Goal: Transaction & Acquisition: Book appointment/travel/reservation

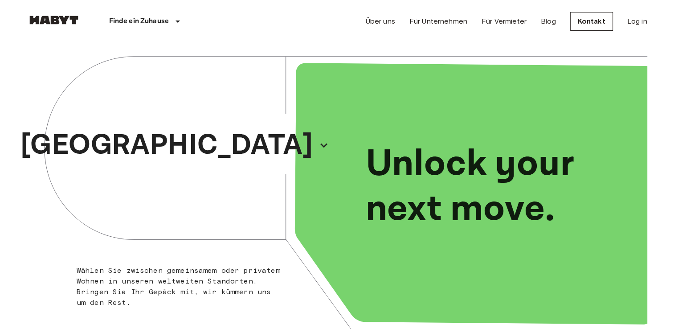
click at [188, 175] on div "[GEOGRAPHIC_DATA]" at bounding box center [182, 145] width 310 height 204
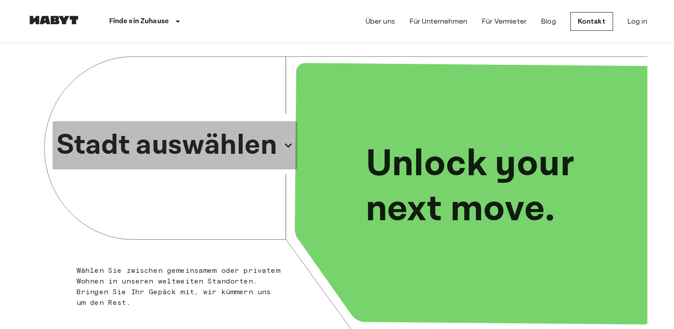
click at [196, 154] on p "Stadt auswählen" at bounding box center [166, 145] width 221 height 43
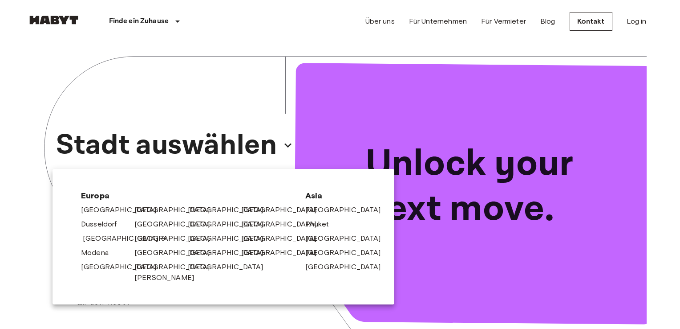
click at [103, 234] on link "[GEOGRAPHIC_DATA]" at bounding box center [125, 238] width 85 height 11
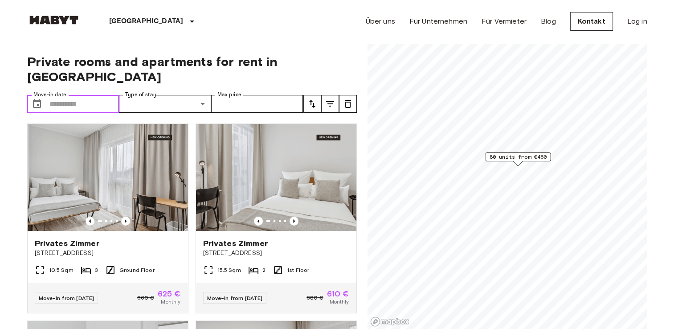
click at [89, 95] on input "Move-in date" at bounding box center [84, 104] width 70 height 18
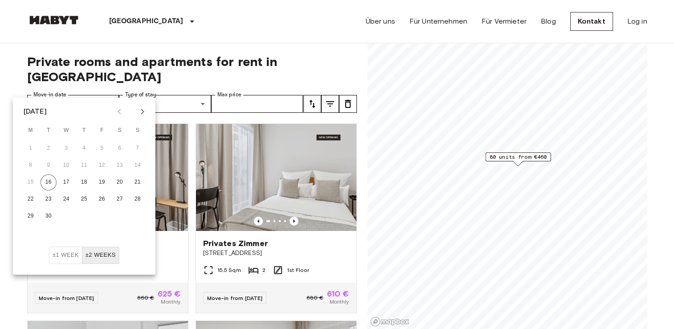
click at [142, 106] on icon "Next month" at bounding box center [142, 111] width 11 height 11
click at [69, 145] on button "1" at bounding box center [66, 148] width 16 height 16
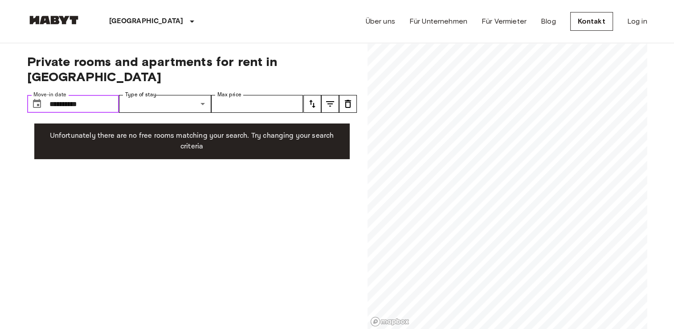
click at [98, 95] on input "**********" at bounding box center [84, 104] width 70 height 18
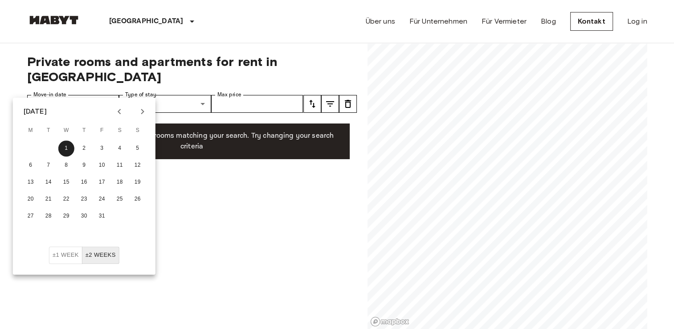
click at [141, 110] on icon "Next month" at bounding box center [142, 111] width 11 height 11
click at [141, 112] on icon "Next month" at bounding box center [142, 111] width 11 height 11
click at [119, 113] on icon "Previous month" at bounding box center [119, 111] width 11 height 11
click at [123, 146] on button "1" at bounding box center [120, 148] width 16 height 16
type input "**********"
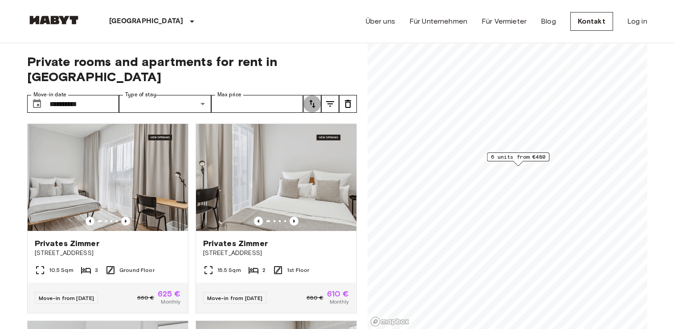
click at [307, 98] on icon "tune" at bounding box center [312, 103] width 11 height 11
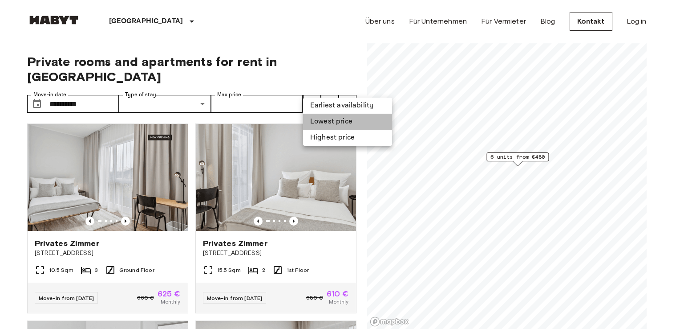
click at [315, 122] on li "Lowest price" at bounding box center [347, 122] width 89 height 16
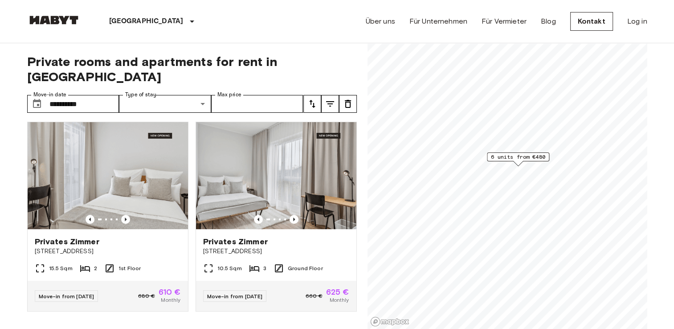
scroll to position [394, 0]
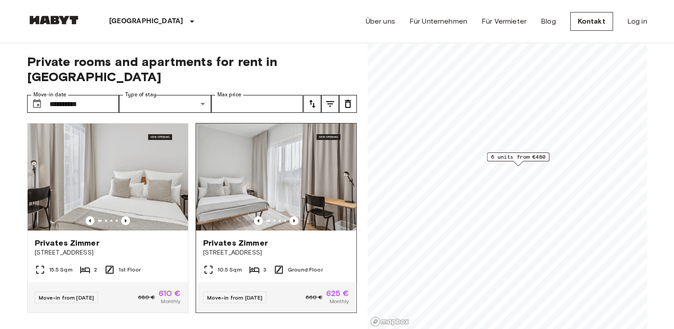
click at [301, 248] on div "Privates [PERSON_NAME][GEOGRAPHIC_DATA][PERSON_NAME][STREET_ADDRESS]" at bounding box center [276, 247] width 160 height 34
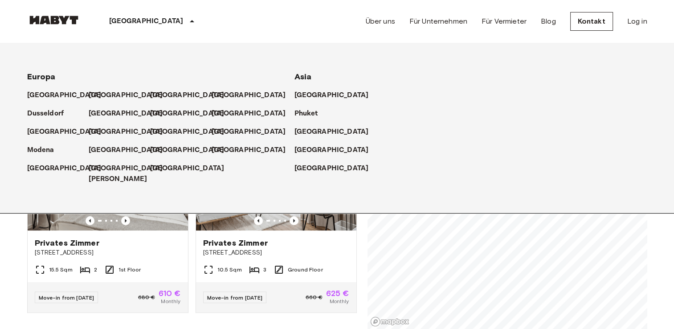
click at [134, 22] on div "[GEOGRAPHIC_DATA]" at bounding box center [154, 21] width 146 height 43
click at [105, 87] on div "[GEOGRAPHIC_DATA]" at bounding box center [119, 91] width 61 height 18
click at [103, 93] on p "[GEOGRAPHIC_DATA]" at bounding box center [127, 95] width 74 height 11
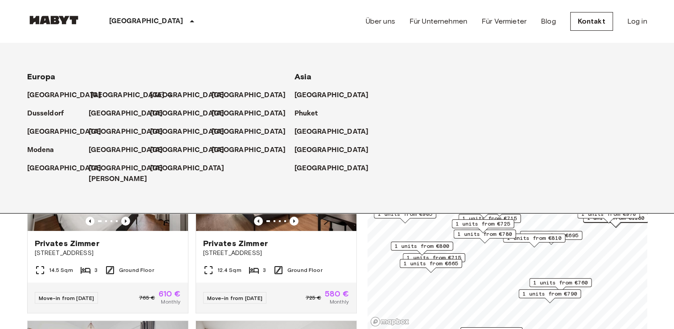
click at [101, 94] on p "[GEOGRAPHIC_DATA]" at bounding box center [127, 95] width 74 height 11
click at [22, 274] on div "Privates [PERSON_NAME][STREET_ADDRESS] 3 Ground Floor Move-in from [DATE] 765 €…" at bounding box center [104, 214] width 168 height 197
click at [119, 93] on div "[GEOGRAPHIC_DATA]" at bounding box center [119, 91] width 61 height 18
click at [166, 95] on icon at bounding box center [169, 95] width 7 height 7
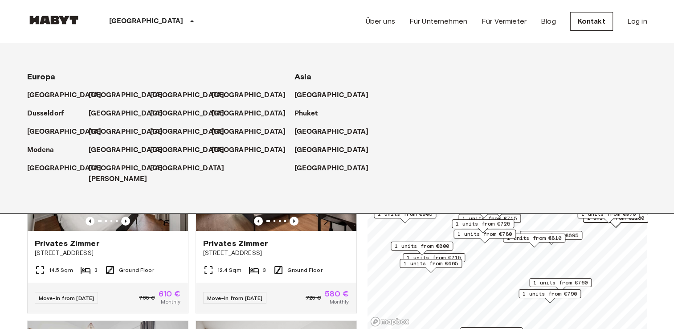
click at [187, 16] on icon at bounding box center [192, 21] width 11 height 11
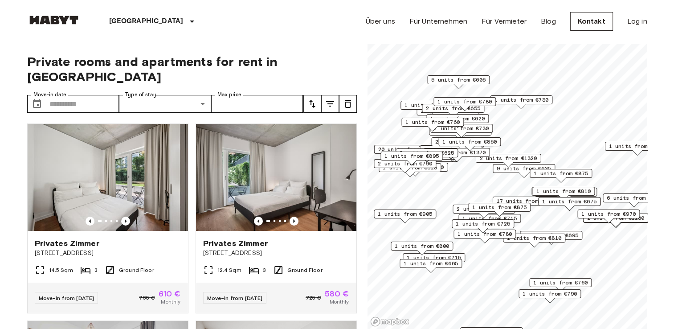
click at [64, 98] on div "Private rooms and apartments for rent in [GEOGRAPHIC_DATA] Move-in date ​ Move-…" at bounding box center [191, 186] width 329 height 286
click at [68, 95] on input "Move-in date" at bounding box center [84, 104] width 70 height 18
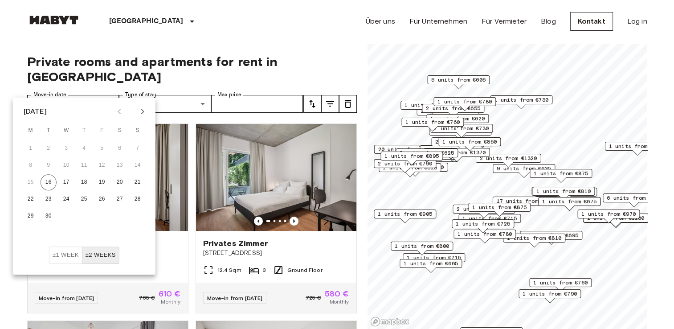
click at [148, 116] on button "Next month" at bounding box center [142, 111] width 15 height 15
click at [117, 143] on button "1" at bounding box center [120, 148] width 16 height 16
type input "**********"
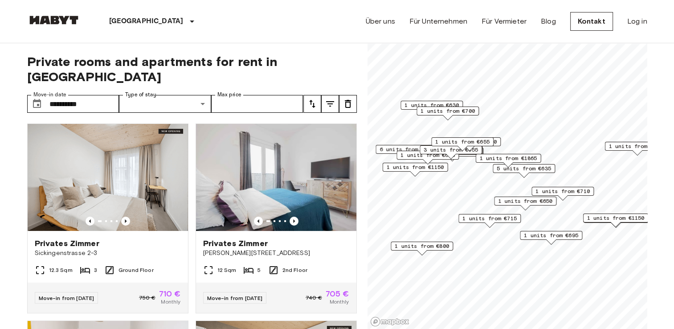
click at [314, 98] on icon "tune" at bounding box center [312, 103] width 11 height 11
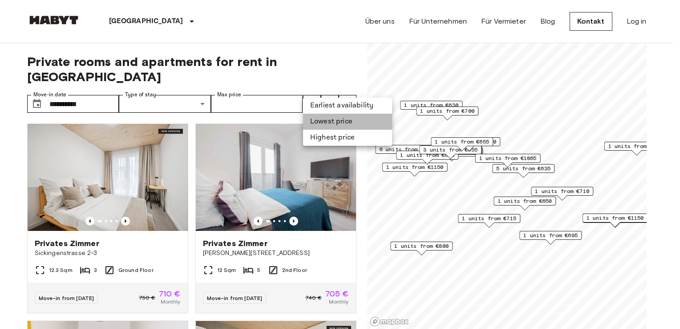
click at [318, 118] on li "Lowest price" at bounding box center [347, 122] width 89 height 16
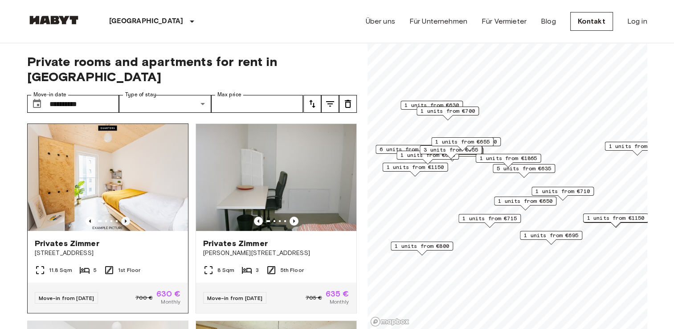
click at [124, 216] on icon "Previous image" at bounding box center [125, 220] width 9 height 9
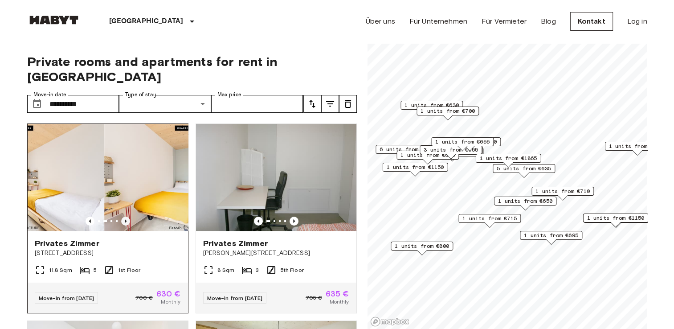
click at [124, 216] on icon "Previous image" at bounding box center [125, 220] width 9 height 9
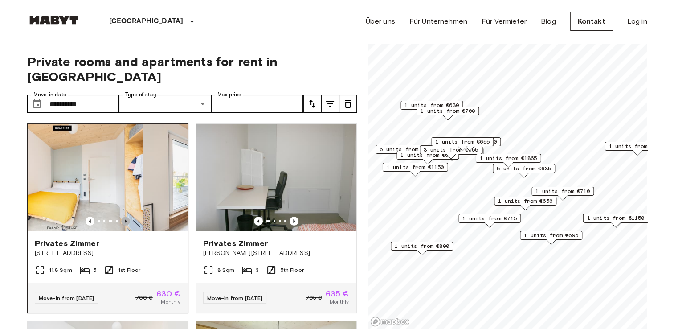
click at [124, 216] on icon "Previous image" at bounding box center [125, 220] width 9 height 9
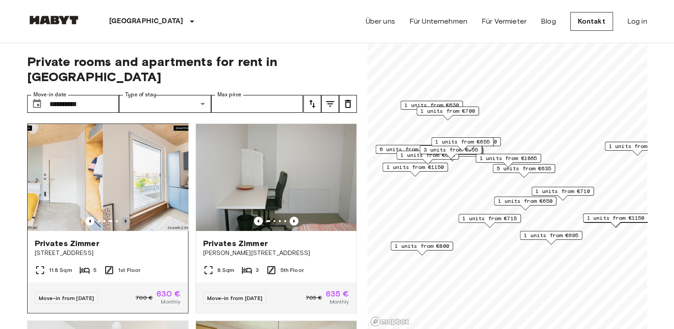
click at [124, 216] on icon "Previous image" at bounding box center [125, 220] width 9 height 9
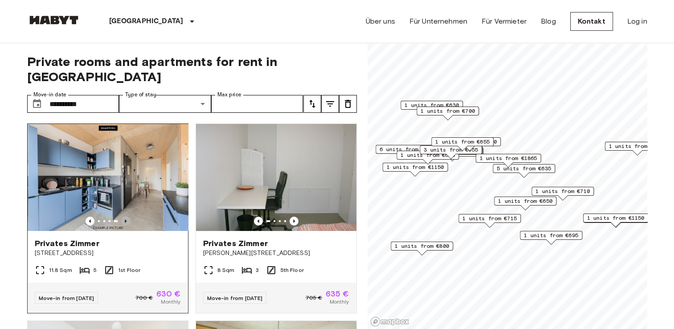
click at [124, 216] on icon "Previous image" at bounding box center [125, 220] width 9 height 9
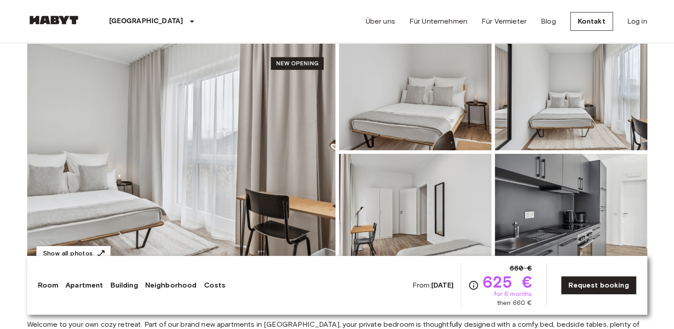
scroll to position [94, 0]
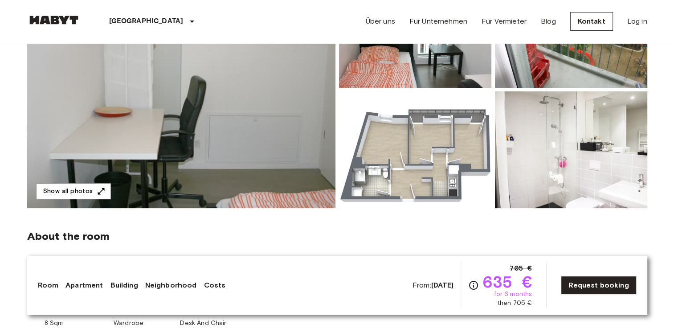
scroll to position [162, 0]
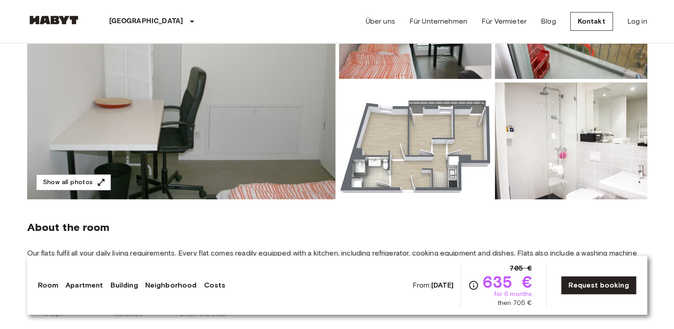
click at [284, 62] on img at bounding box center [181, 80] width 308 height 237
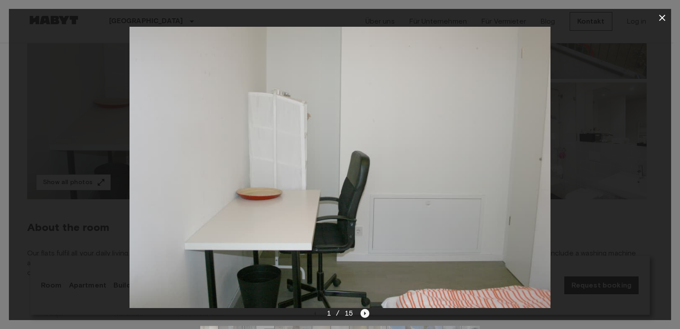
click at [363, 313] on icon "Next image" at bounding box center [365, 313] width 9 height 9
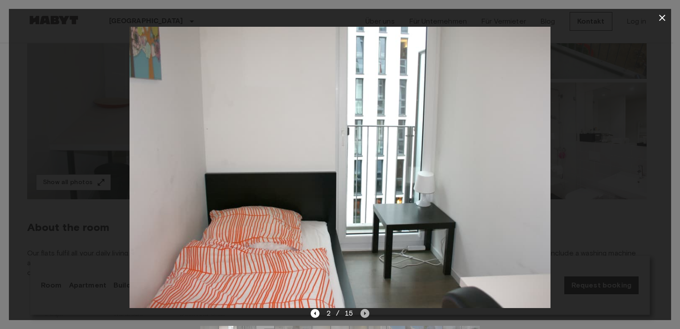
click at [363, 313] on icon "Next image" at bounding box center [365, 313] width 9 height 9
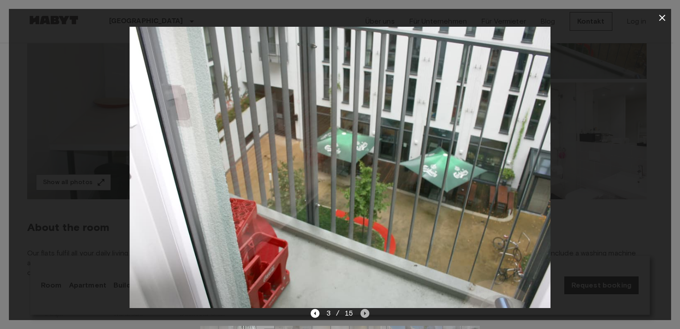
click at [363, 313] on icon "Next image" at bounding box center [365, 313] width 9 height 9
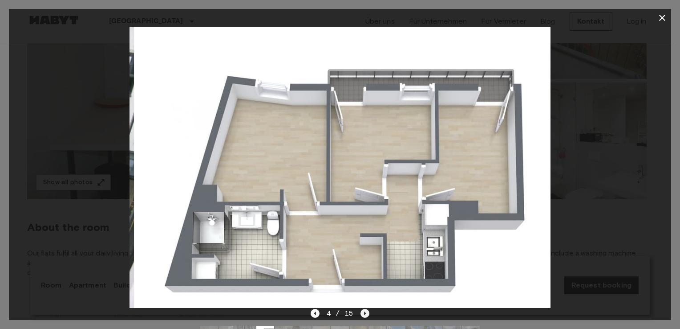
click at [363, 313] on icon "Next image" at bounding box center [365, 313] width 9 height 9
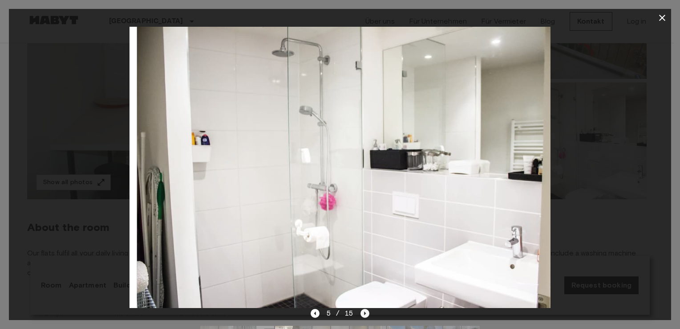
click at [363, 313] on icon "Next image" at bounding box center [365, 313] width 9 height 9
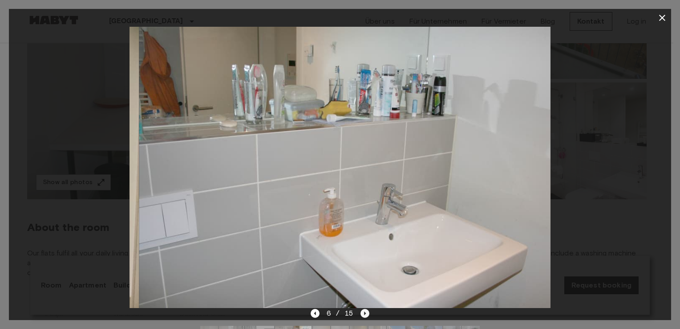
click at [363, 313] on icon "Next image" at bounding box center [365, 313] width 9 height 9
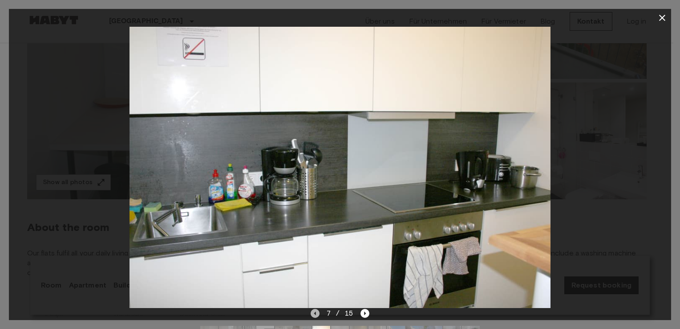
click at [314, 313] on icon "Previous image" at bounding box center [315, 313] width 9 height 9
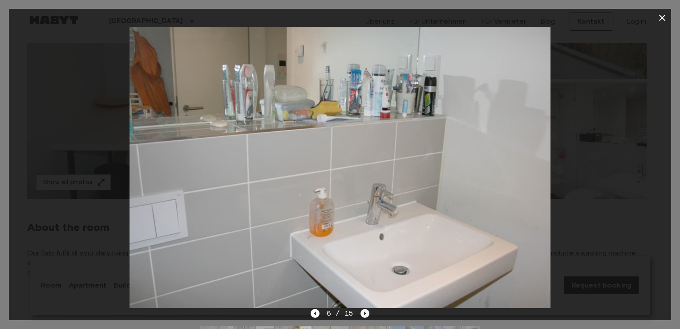
click at [362, 310] on icon "Next image" at bounding box center [365, 313] width 9 height 9
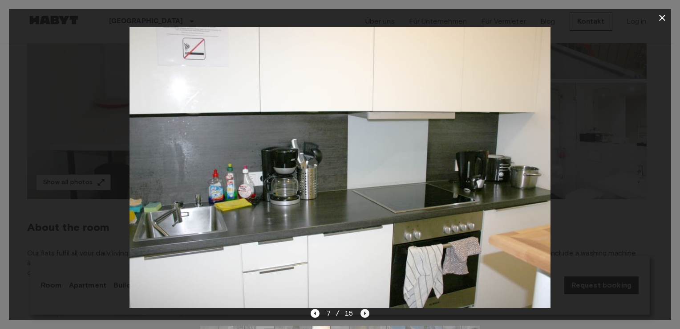
click at [364, 316] on icon "Next image" at bounding box center [365, 313] width 9 height 9
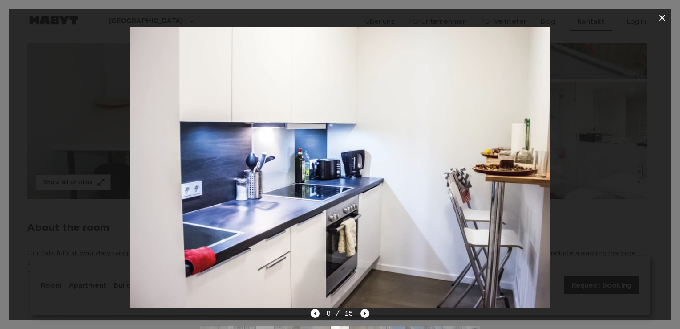
click at [364, 316] on icon "Next image" at bounding box center [365, 313] width 9 height 9
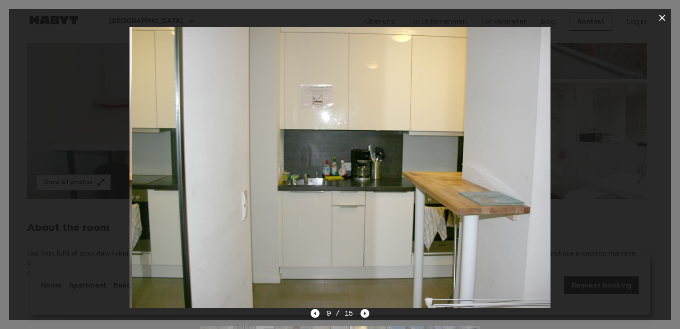
click at [364, 316] on icon "Next image" at bounding box center [365, 313] width 9 height 9
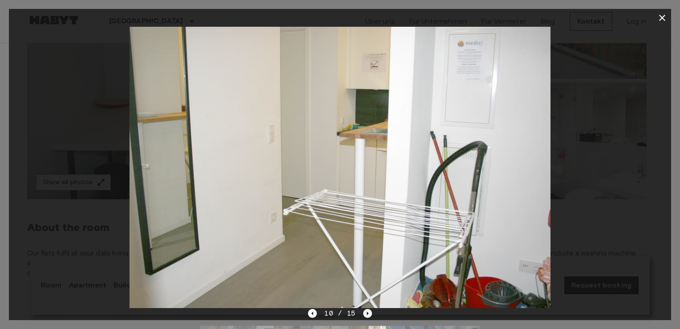
click at [364, 316] on icon "Next image" at bounding box center [367, 313] width 9 height 9
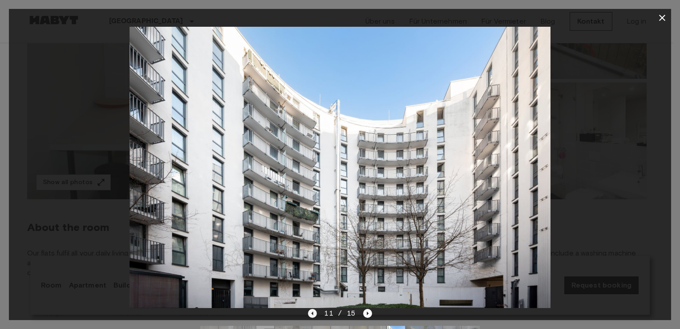
click at [314, 314] on icon "Previous image" at bounding box center [312, 313] width 9 height 9
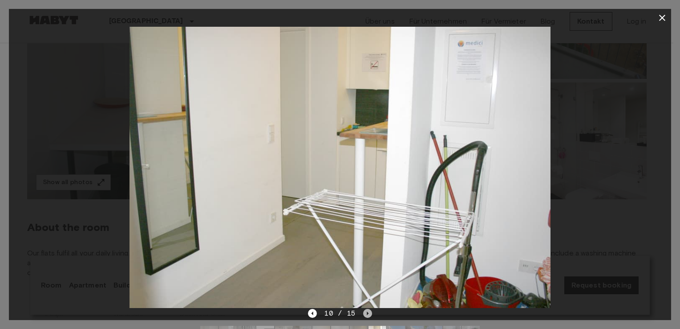
click at [368, 310] on icon "Next image" at bounding box center [367, 313] width 9 height 9
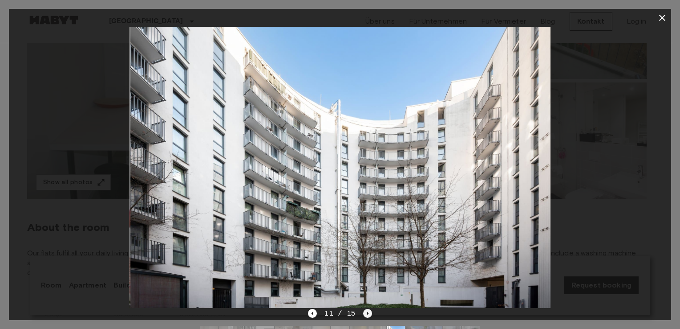
click at [368, 310] on icon "Next image" at bounding box center [367, 313] width 9 height 9
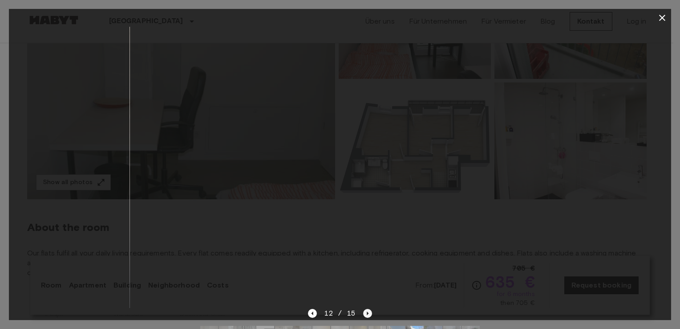
click at [368, 310] on icon "Next image" at bounding box center [367, 313] width 9 height 9
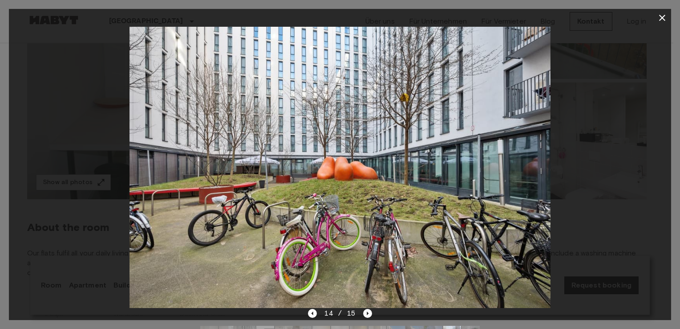
click at [334, 309] on span "14 / 15" at bounding box center [340, 313] width 32 height 11
click at [362, 314] on div "14 / 15" at bounding box center [340, 313] width 64 height 11
click at [363, 314] on icon "Next image" at bounding box center [367, 313] width 9 height 9
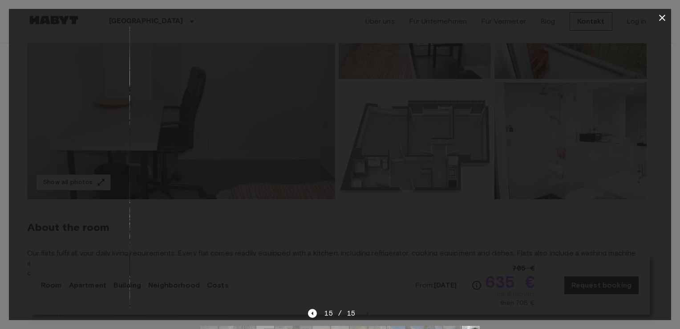
click at [661, 95] on div at bounding box center [340, 167] width 662 height 281
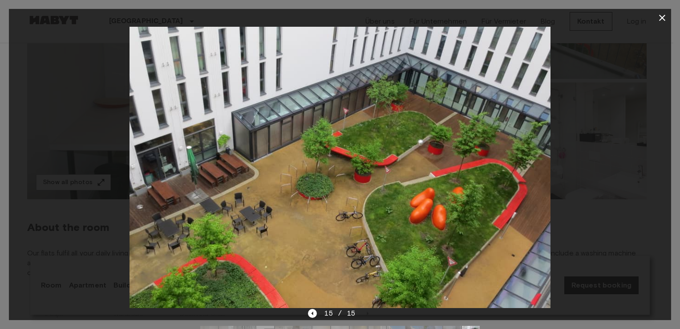
click at [662, 16] on icon "button" at bounding box center [662, 17] width 11 height 11
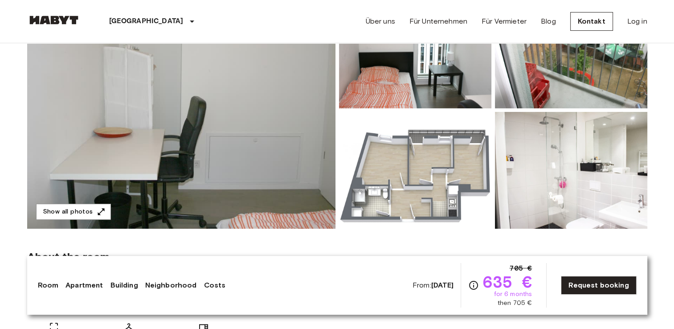
scroll to position [0, 0]
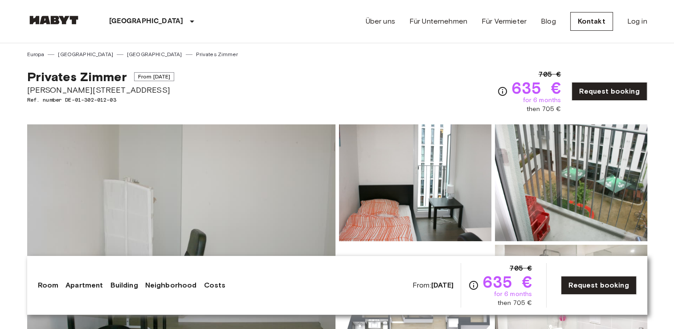
click at [30, 83] on span "Privates Zimmer" at bounding box center [77, 76] width 100 height 15
drag, startPoint x: 28, startPoint y: 89, endPoint x: 126, endPoint y: 92, distance: 98.4
click at [126, 92] on span "[PERSON_NAME][STREET_ADDRESS]" at bounding box center [100, 90] width 147 height 12
drag, startPoint x: 126, startPoint y: 92, endPoint x: 114, endPoint y: 90, distance: 12.7
copy span "[PERSON_NAME][STREET_ADDRESS]"
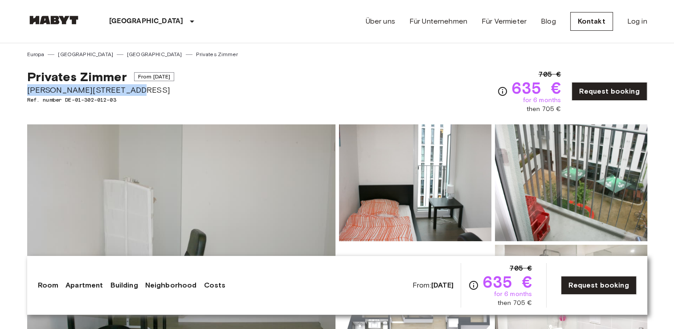
copy span "[PERSON_NAME][STREET_ADDRESS]"
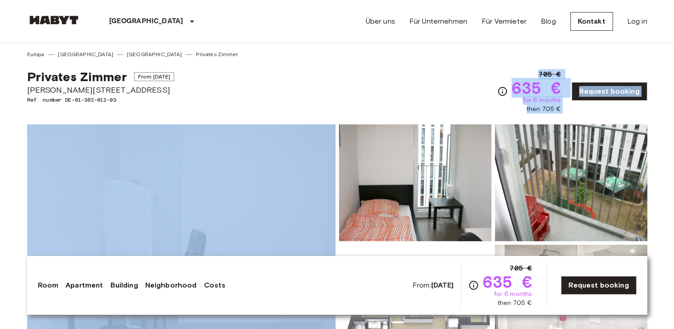
drag, startPoint x: 139, startPoint y: 124, endPoint x: 120, endPoint y: 99, distance: 30.8
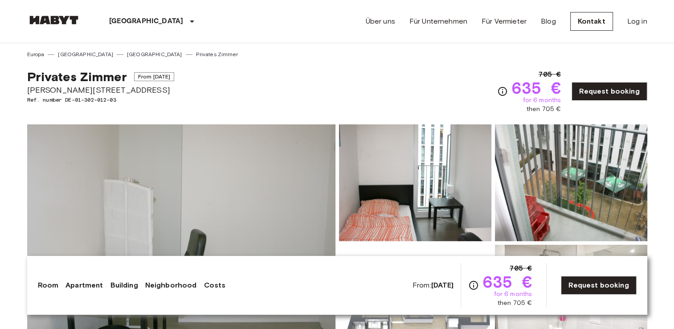
drag, startPoint x: 120, startPoint y: 99, endPoint x: 128, endPoint y: 93, distance: 10.4
click at [128, 93] on span "[PERSON_NAME][STREET_ADDRESS]" at bounding box center [100, 90] width 147 height 12
drag, startPoint x: 131, startPoint y: 85, endPoint x: 25, endPoint y: 90, distance: 106.6
copy span "[PERSON_NAME][STREET_ADDRESS]"
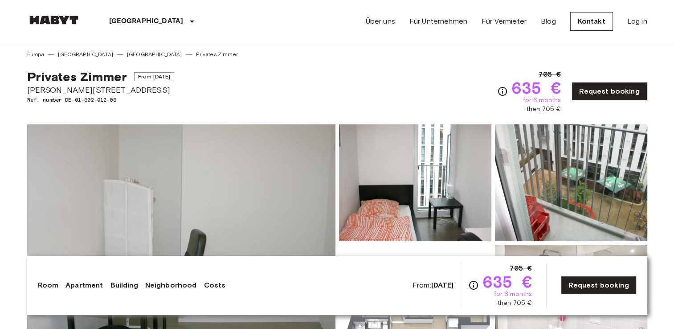
click at [314, 73] on div "Privates Zimmer From Nov 4 2025 Bernhard-Weiß-Straße 1-3 Ref. number DE-01-302-…" at bounding box center [337, 85] width 620 height 55
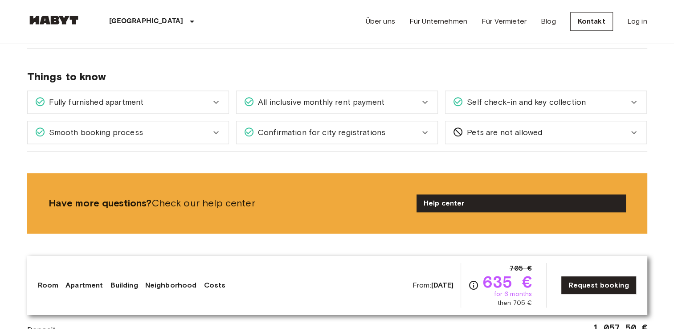
scroll to position [1015, 0]
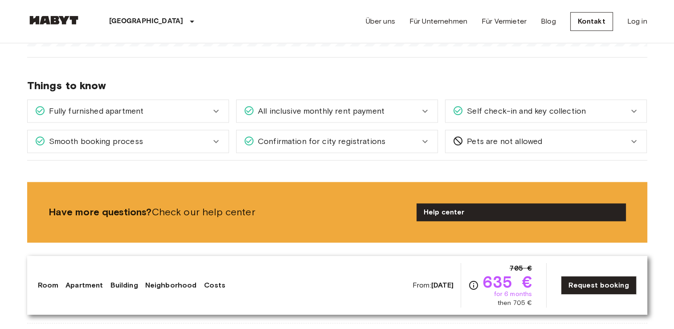
click at [432, 142] on div "Confirmation for city registrations" at bounding box center [336, 141] width 201 height 22
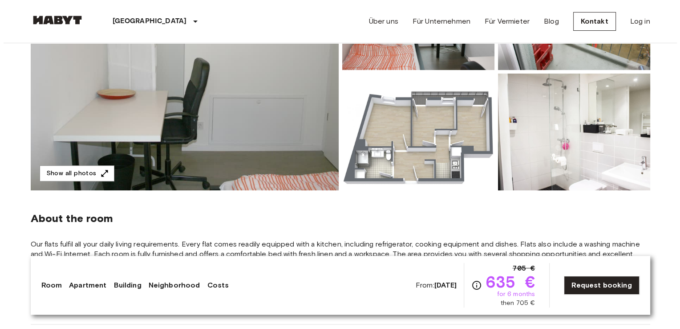
scroll to position [174, 0]
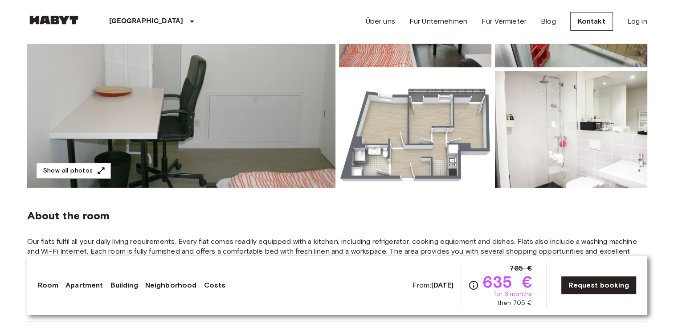
click at [340, 141] on img at bounding box center [415, 129] width 152 height 117
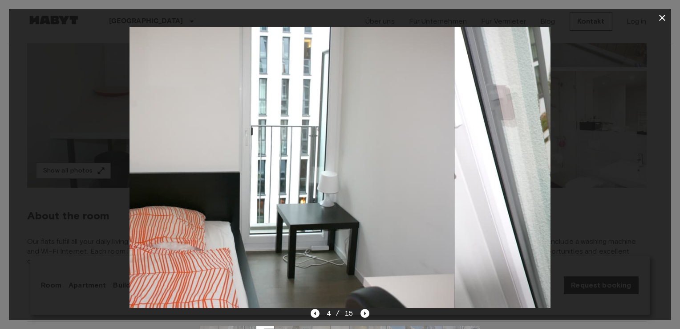
click at [273, 125] on img at bounding box center [243, 167] width 421 height 281
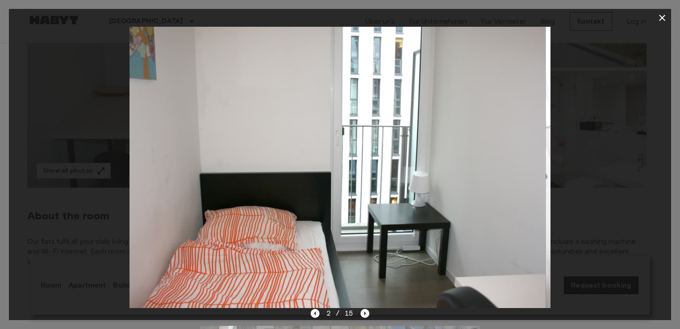
click at [273, 125] on img at bounding box center [334, 167] width 421 height 281
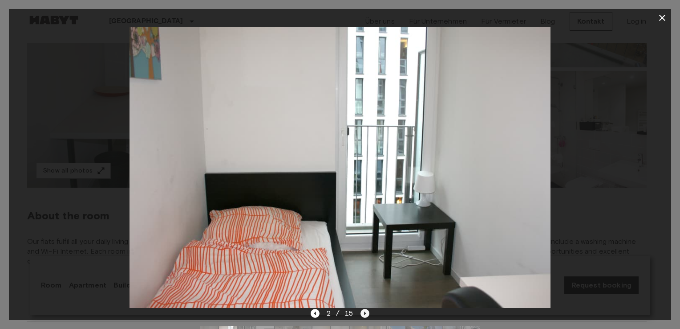
click at [365, 313] on icon "Next image" at bounding box center [366, 313] width 2 height 4
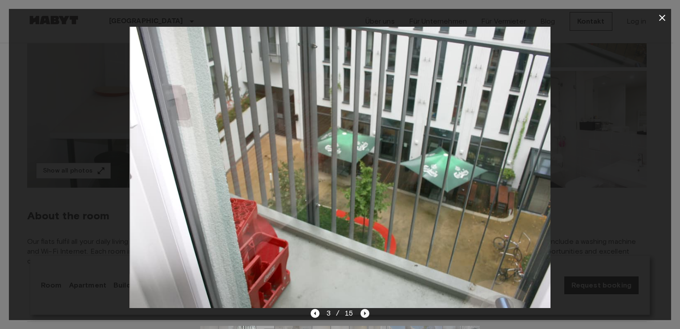
click at [365, 313] on icon "Next image" at bounding box center [366, 313] width 2 height 4
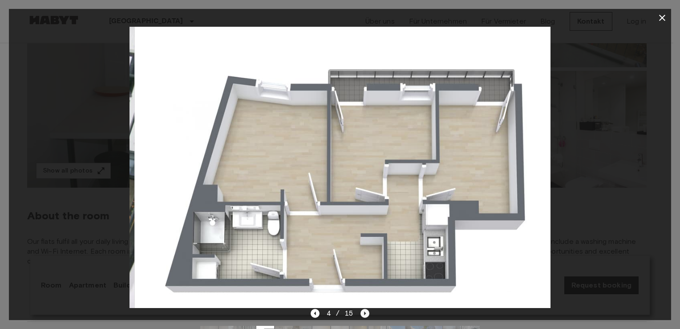
click at [365, 313] on icon "Next image" at bounding box center [366, 313] width 2 height 4
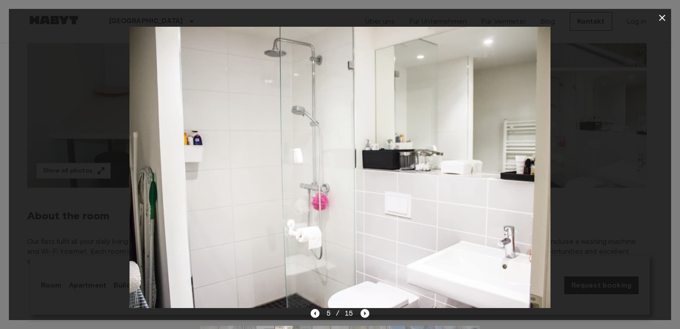
click at [364, 313] on icon "Next image" at bounding box center [365, 313] width 9 height 9
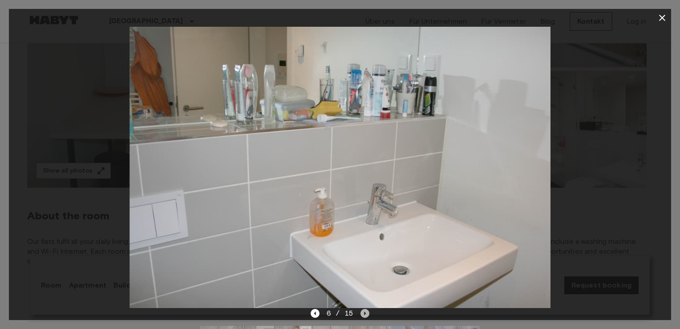
click at [365, 313] on icon "Next image" at bounding box center [366, 313] width 2 height 4
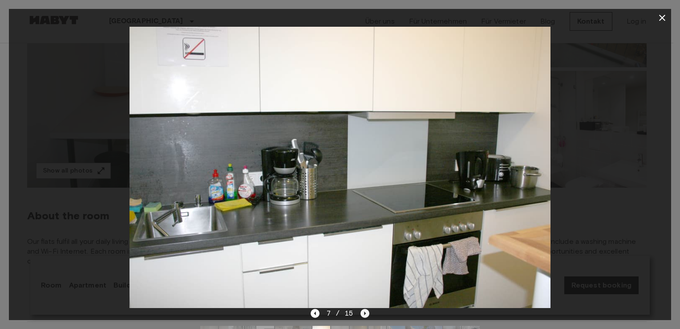
click at [365, 313] on icon "Next image" at bounding box center [366, 313] width 2 height 4
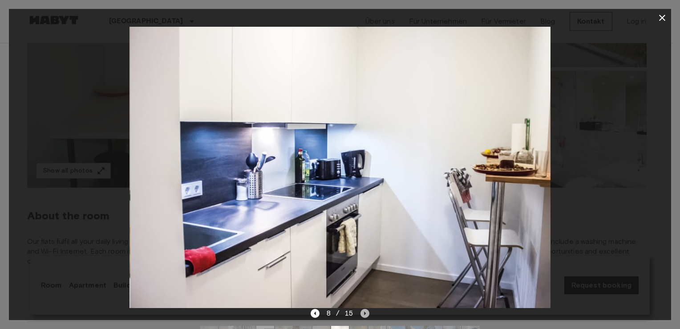
click at [365, 313] on icon "Next image" at bounding box center [366, 313] width 2 height 4
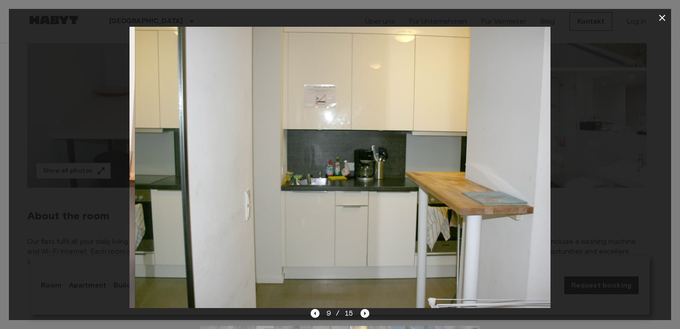
click at [365, 313] on icon "Next image" at bounding box center [366, 313] width 2 height 4
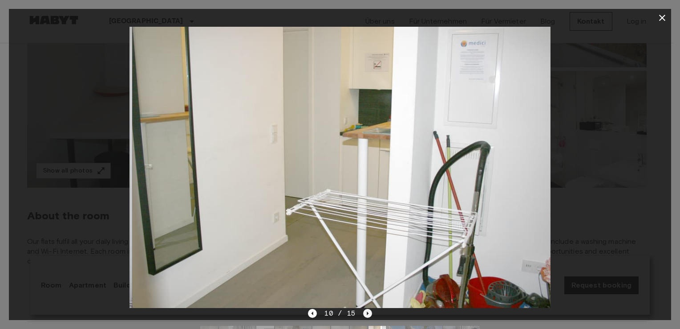
click at [365, 313] on icon "Next image" at bounding box center [367, 313] width 9 height 9
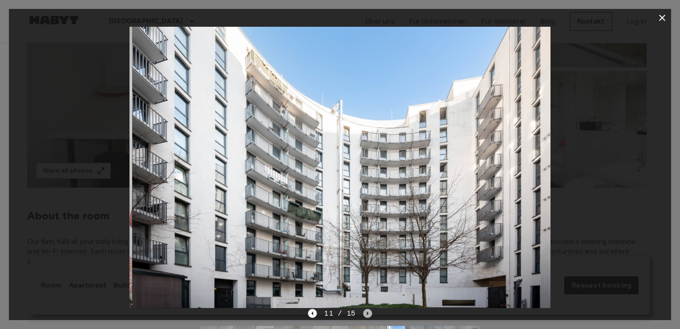
click at [365, 313] on icon "Next image" at bounding box center [367, 313] width 9 height 9
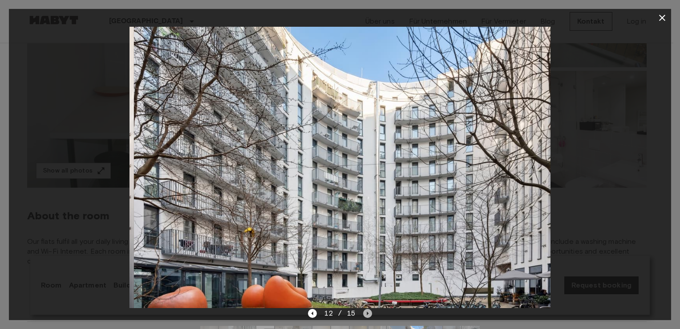
click at [365, 313] on icon "Next image" at bounding box center [367, 313] width 9 height 9
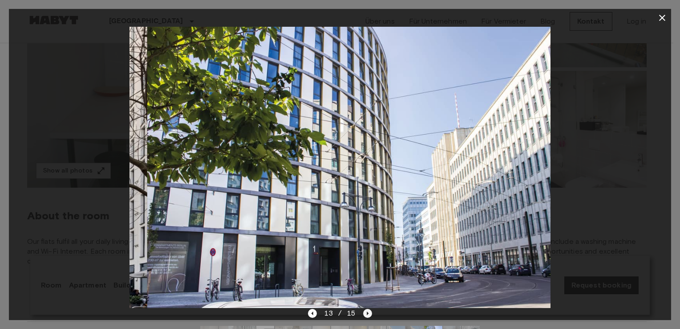
click at [365, 313] on icon "Next image" at bounding box center [367, 313] width 9 height 9
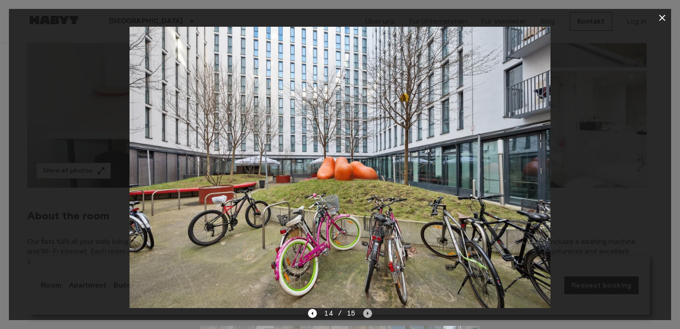
click at [369, 313] on icon "Next image" at bounding box center [367, 313] width 9 height 9
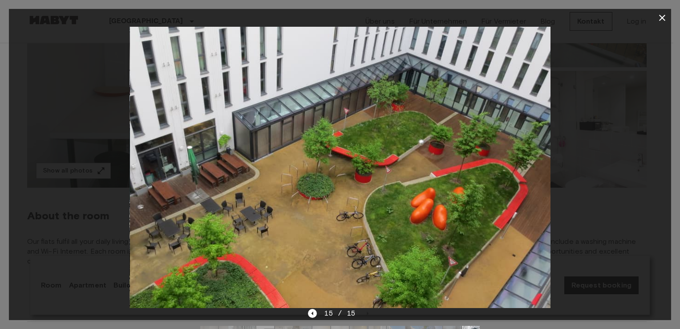
click at [369, 313] on div "15 / 15" at bounding box center [340, 313] width 64 height 11
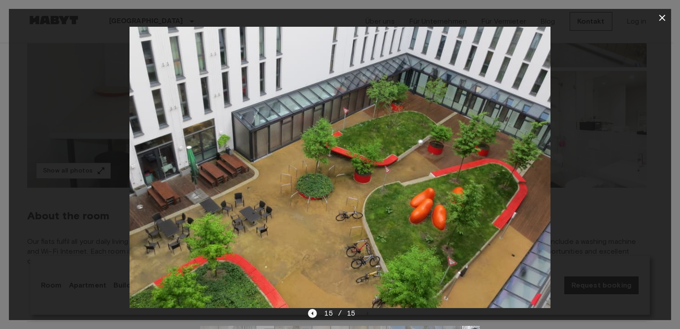
click at [312, 313] on icon "Previous image" at bounding box center [312, 313] width 9 height 9
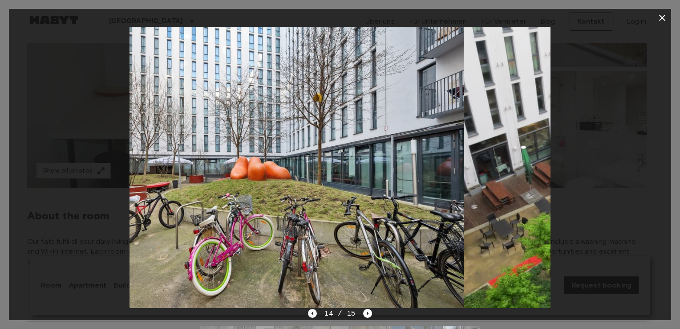
click at [312, 313] on icon "Previous image" at bounding box center [312, 313] width 9 height 9
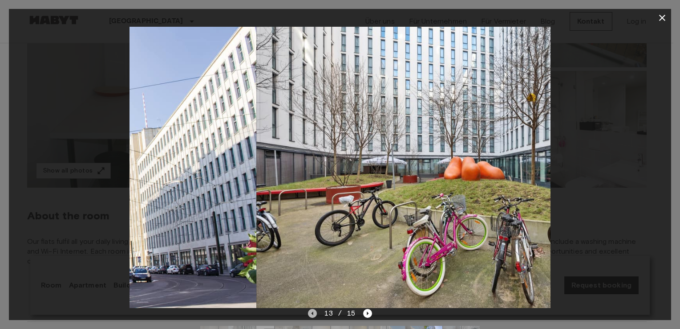
click at [312, 313] on icon "Previous image" at bounding box center [312, 313] width 9 height 9
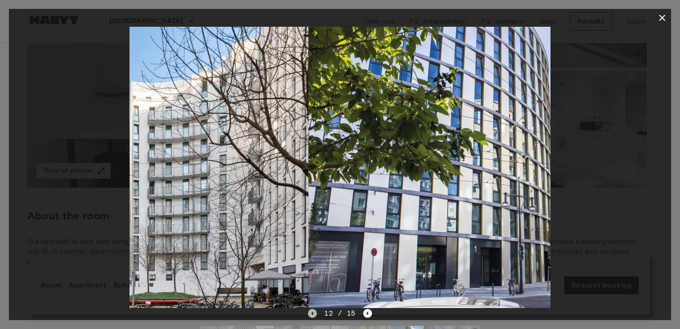
click at [312, 313] on icon "Previous image" at bounding box center [312, 313] width 9 height 9
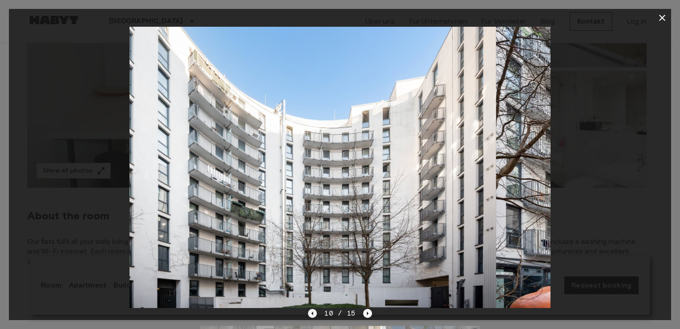
click at [312, 313] on icon "Previous image" at bounding box center [312, 313] width 9 height 9
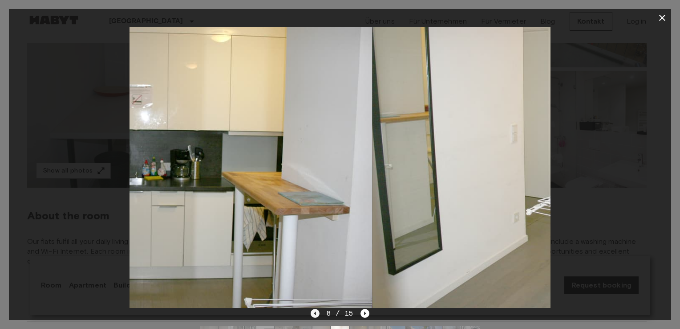
click at [312, 313] on icon "Previous image" at bounding box center [315, 313] width 9 height 9
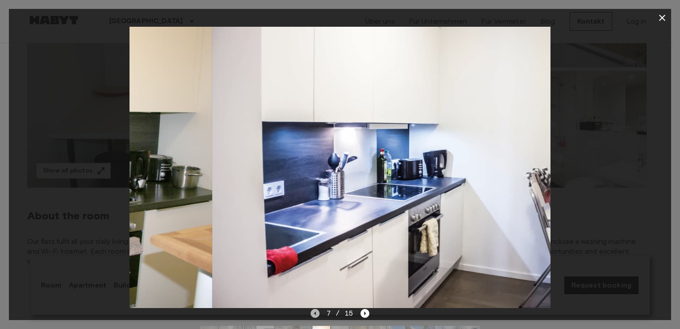
click at [312, 313] on icon "Previous image" at bounding box center [315, 313] width 9 height 9
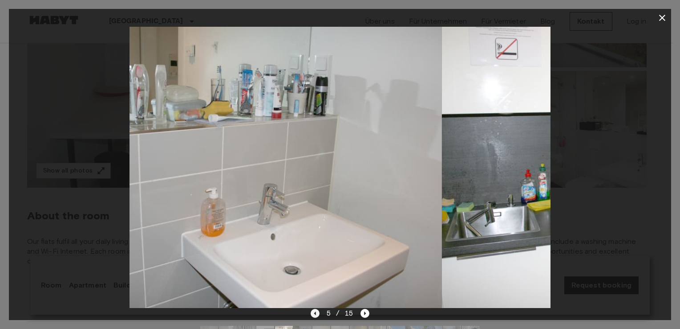
click at [312, 313] on icon "Previous image" at bounding box center [315, 313] width 9 height 9
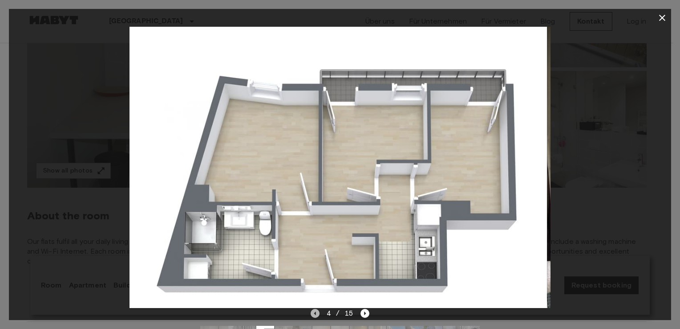
click at [312, 313] on icon "Previous image" at bounding box center [315, 313] width 9 height 9
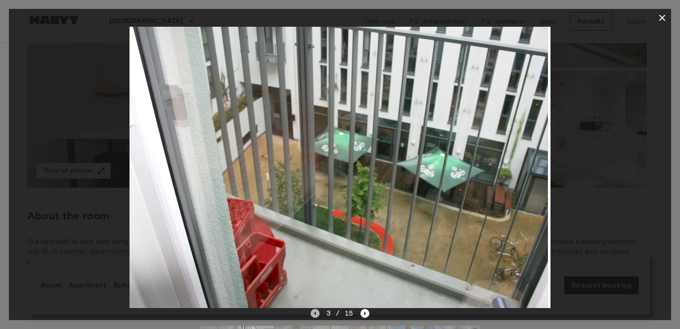
click at [312, 313] on icon "Previous image" at bounding box center [315, 313] width 9 height 9
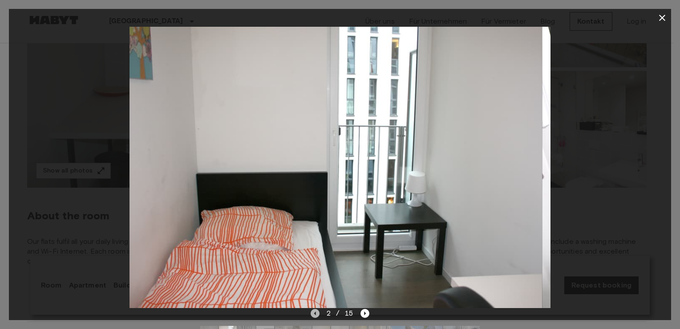
click at [312, 313] on icon "Previous image" at bounding box center [315, 313] width 9 height 9
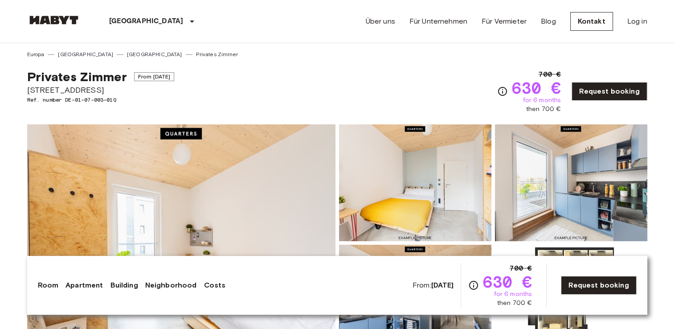
click at [202, 225] on img at bounding box center [181, 242] width 308 height 237
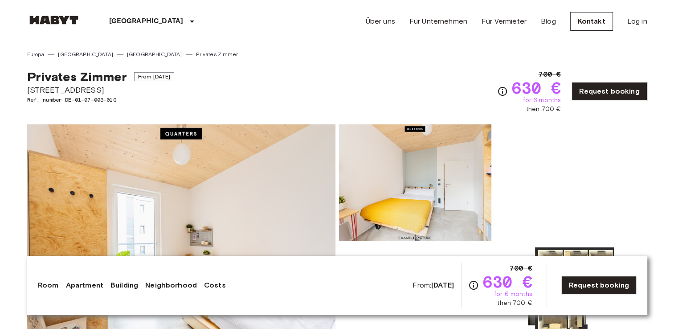
click at [657, 19] on header "Berlin Europa Amsterdam Berlin Brüssel Köln Dusseldorf Frankfurt Graz Hamburg L…" at bounding box center [337, 21] width 674 height 43
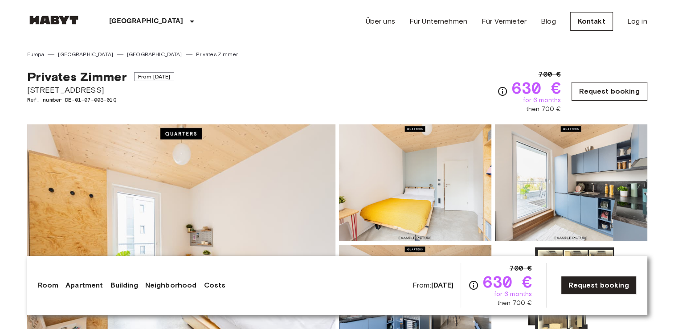
click at [579, 85] on link "Request booking" at bounding box center [608, 91] width 75 height 19
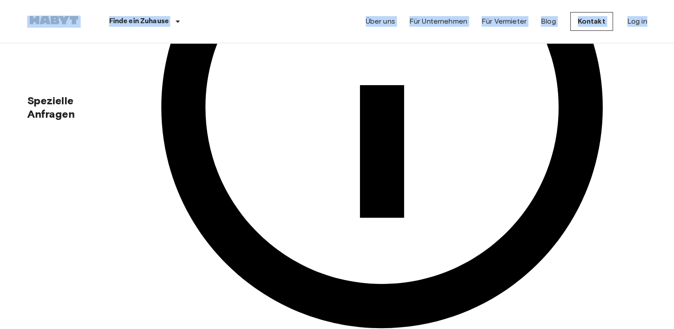
scroll to position [401, 0]
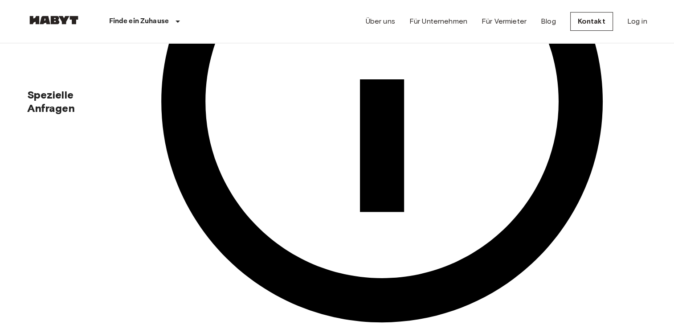
drag, startPoint x: 499, startPoint y: 239, endPoint x: 474, endPoint y: 240, distance: 24.5
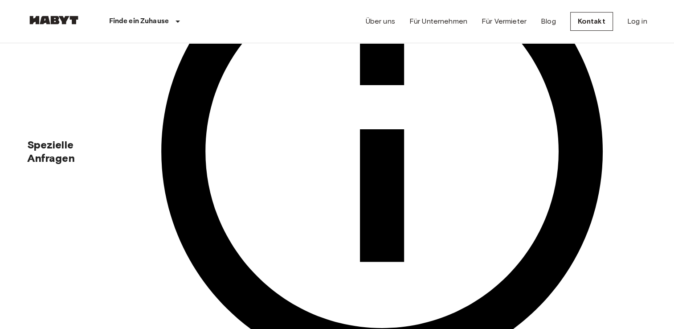
scroll to position [352, 0]
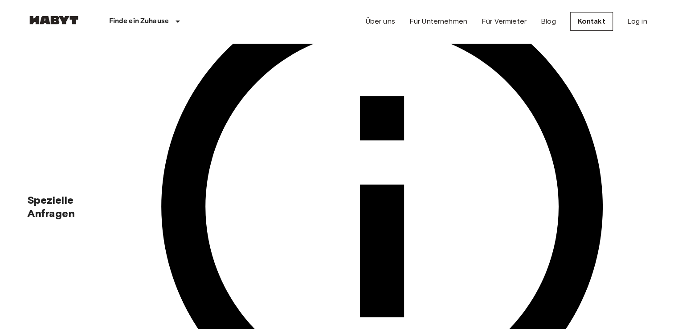
scroll to position [297, 0]
